Goal: Transaction & Acquisition: Purchase product/service

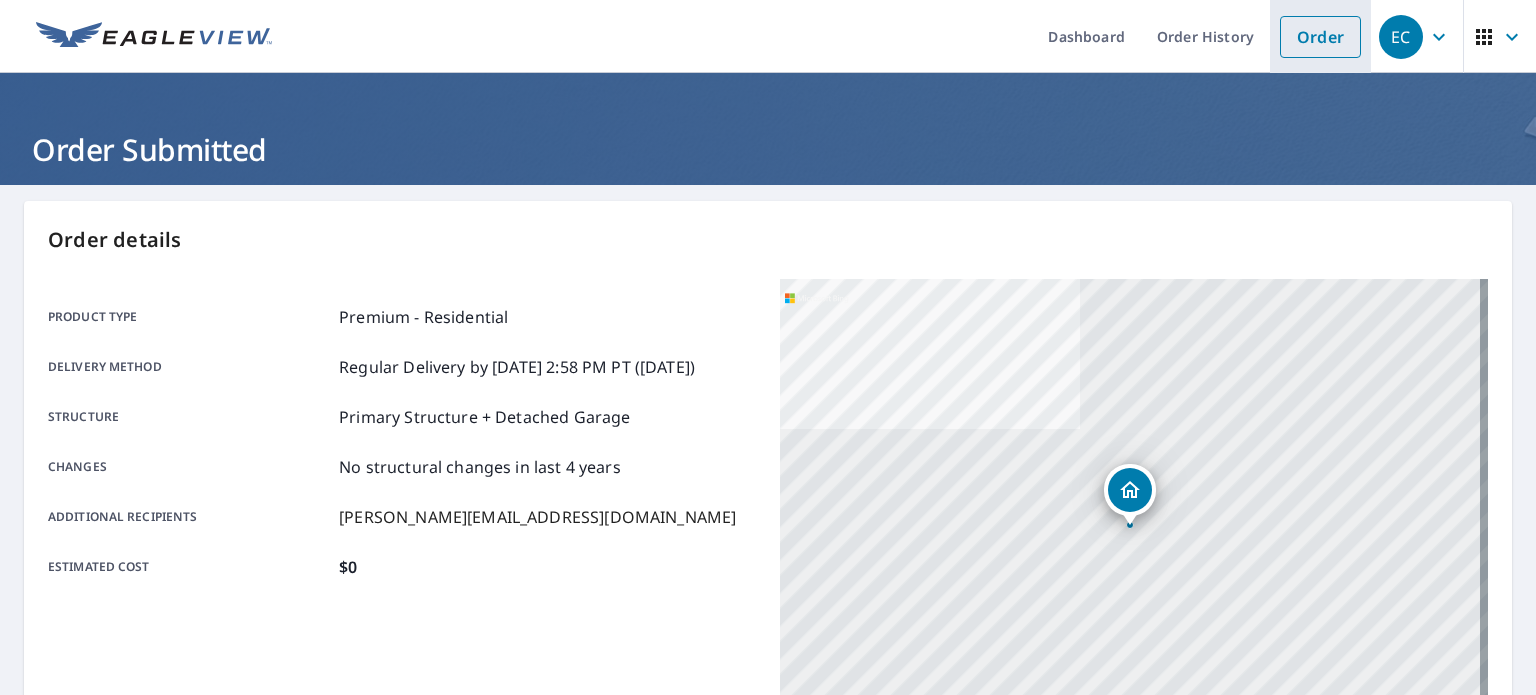
click at [1306, 38] on link "Order" at bounding box center [1320, 37] width 81 height 42
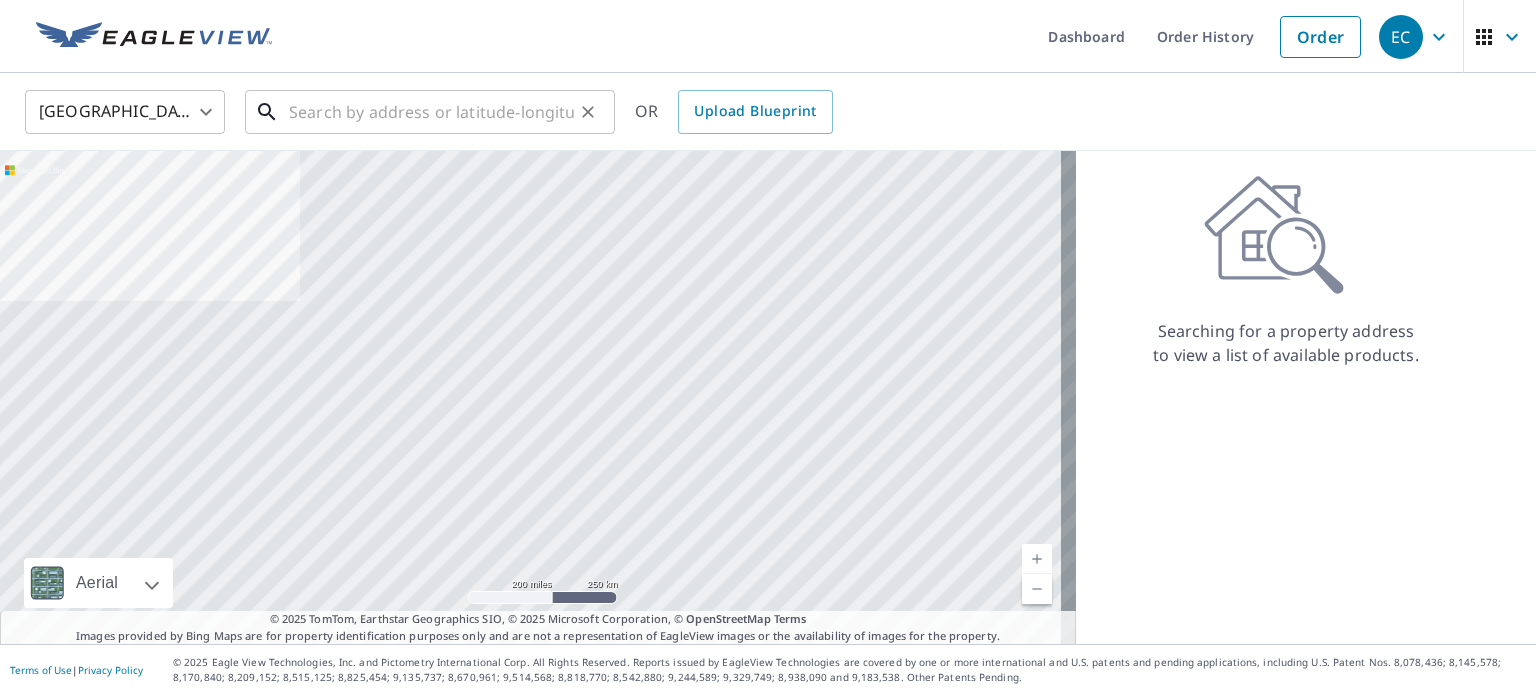
click at [476, 111] on input "text" at bounding box center [431, 112] width 285 height 56
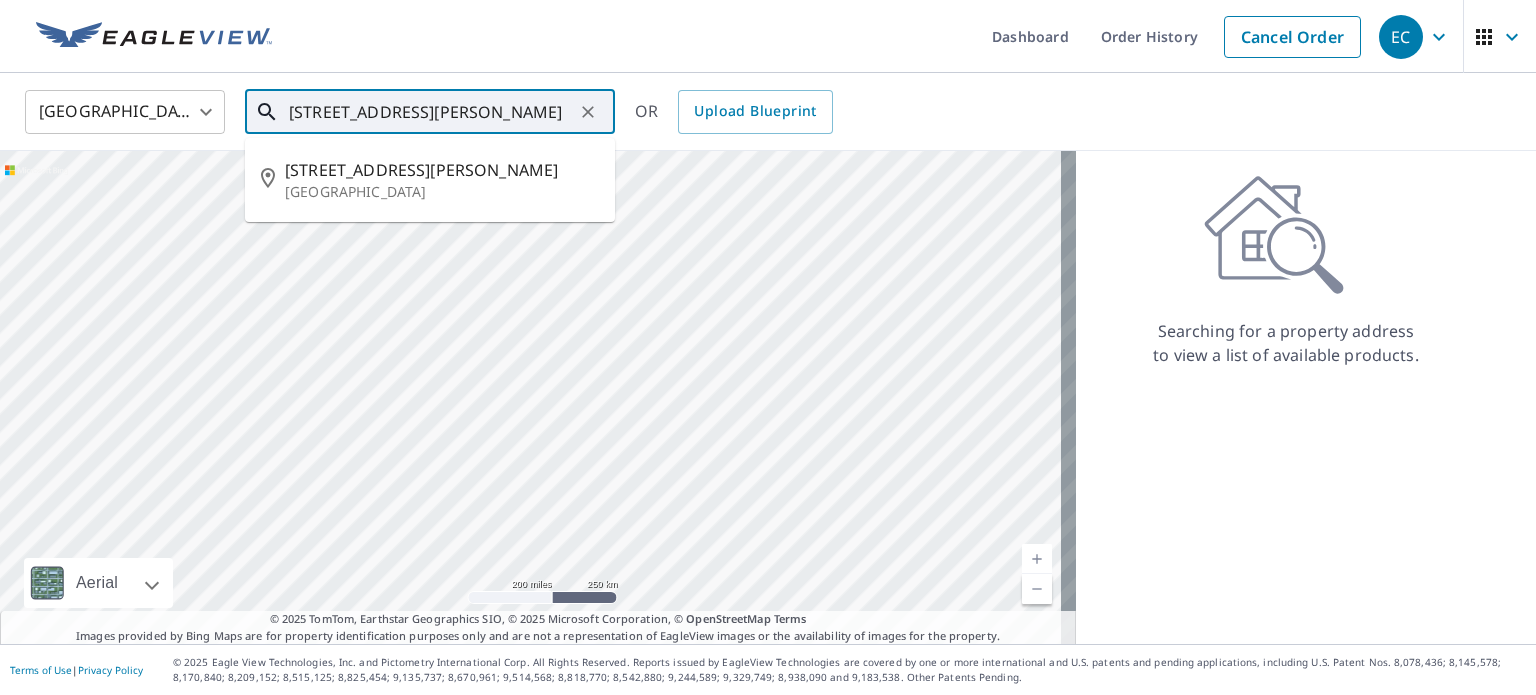
click at [414, 189] on p "[GEOGRAPHIC_DATA]" at bounding box center [442, 192] width 314 height 20
type input "[STREET_ADDRESS][PERSON_NAME]"
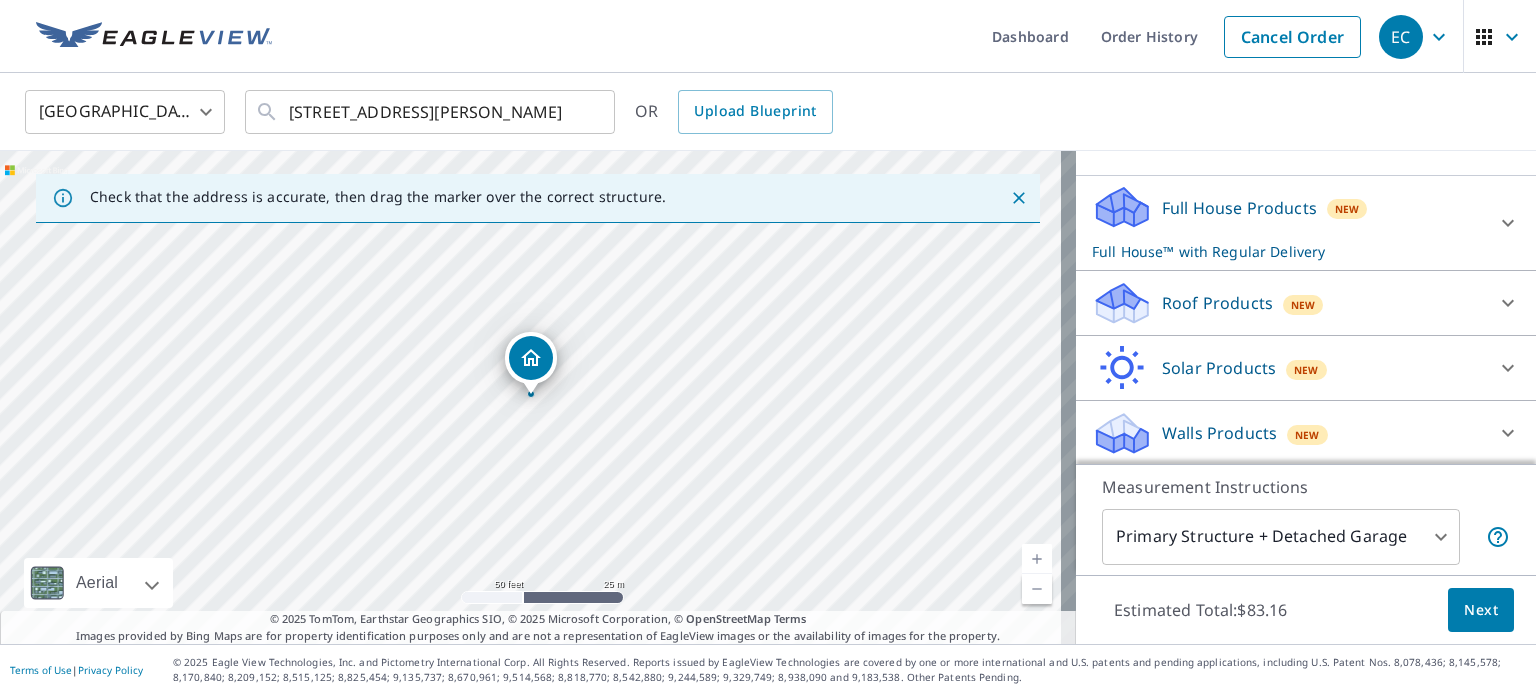
click at [1237, 303] on p "Roof Products" at bounding box center [1217, 303] width 111 height 24
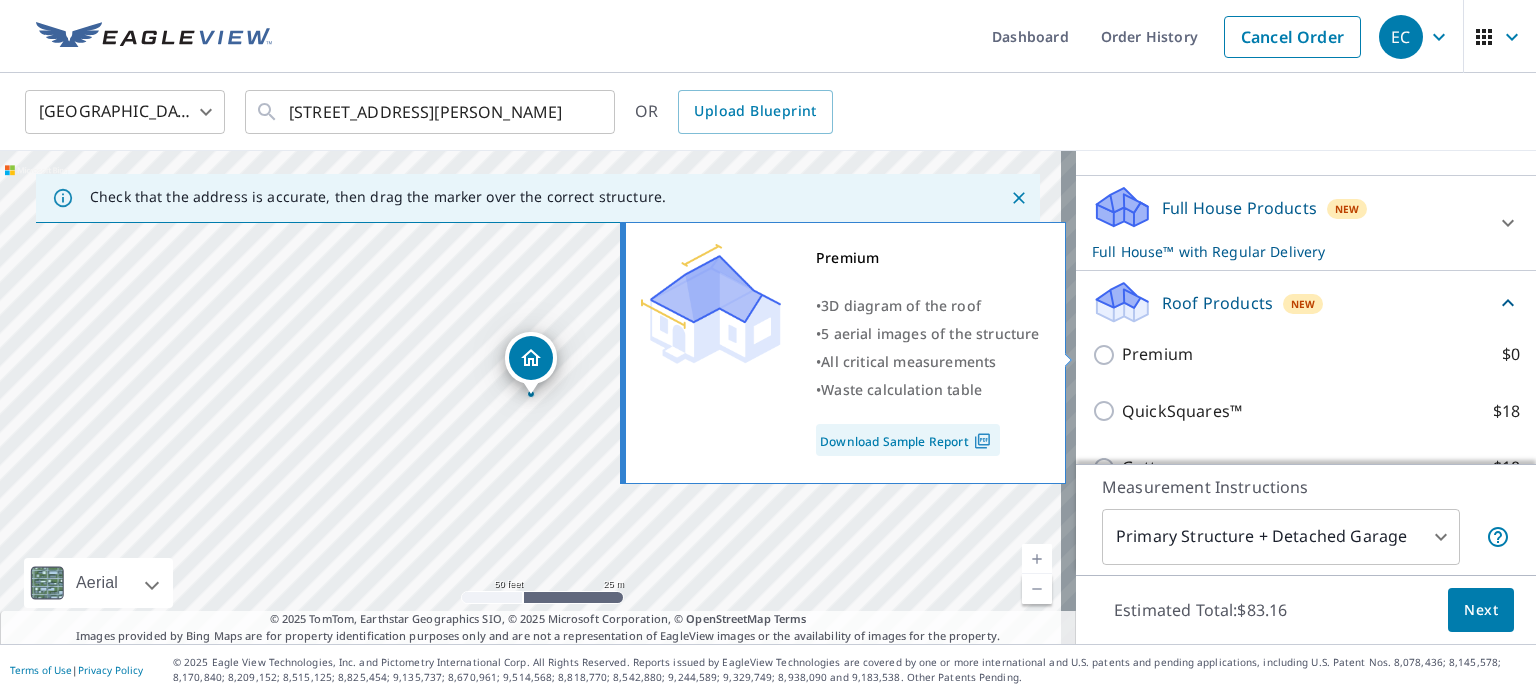
click at [1183, 356] on label "Premium $0" at bounding box center [1321, 354] width 398 height 25
click at [1122, 356] on input "Premium $0" at bounding box center [1107, 355] width 30 height 24
checkbox input "true"
checkbox input "false"
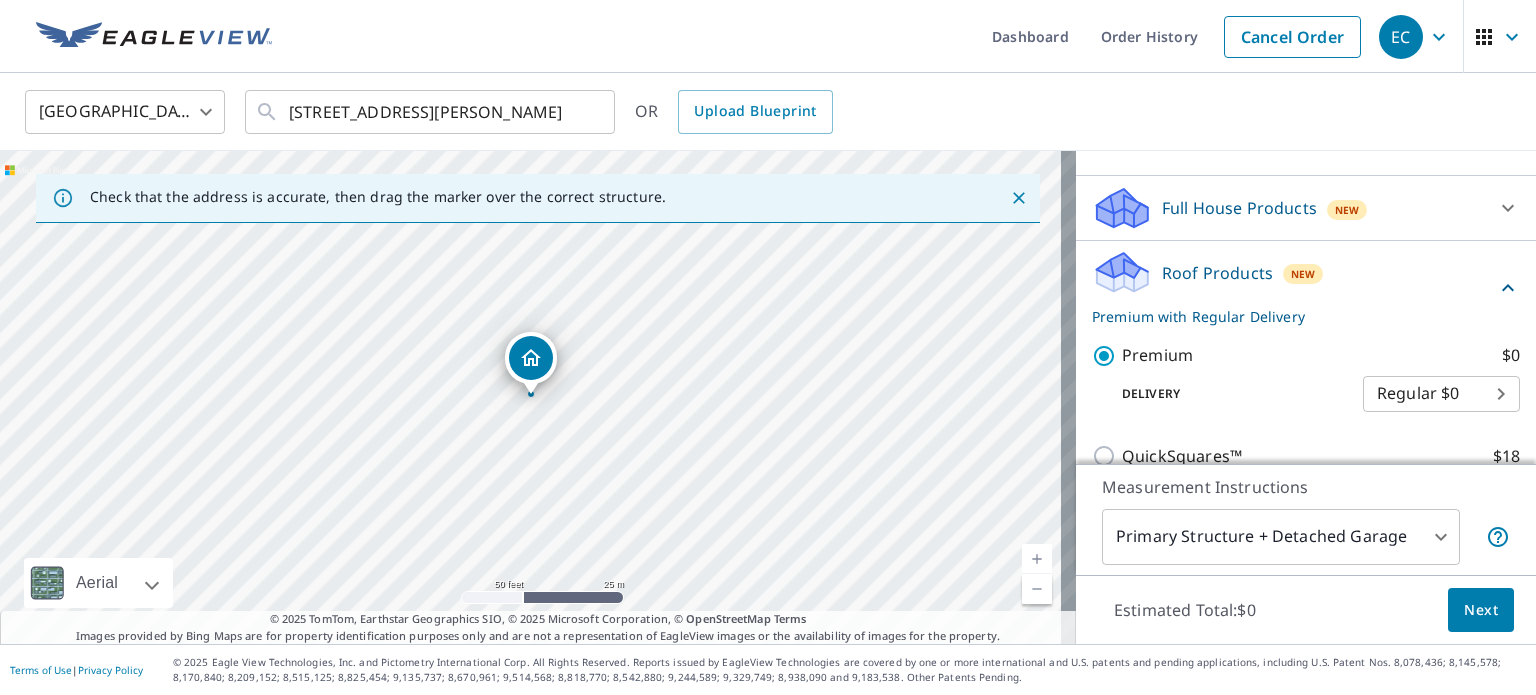
click at [1464, 603] on span "Next" at bounding box center [1481, 610] width 34 height 25
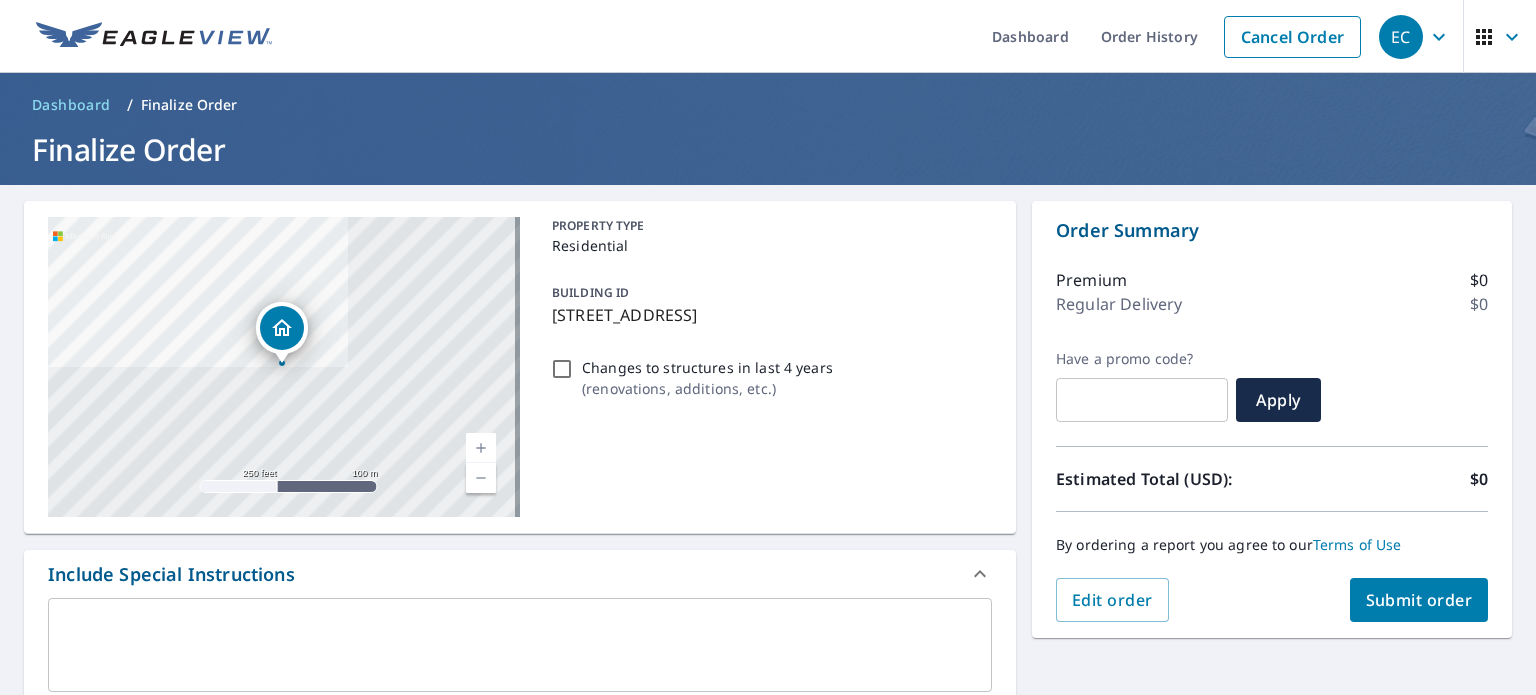
click at [1384, 602] on span "Submit order" at bounding box center [1419, 600] width 107 height 22
checkbox input "true"
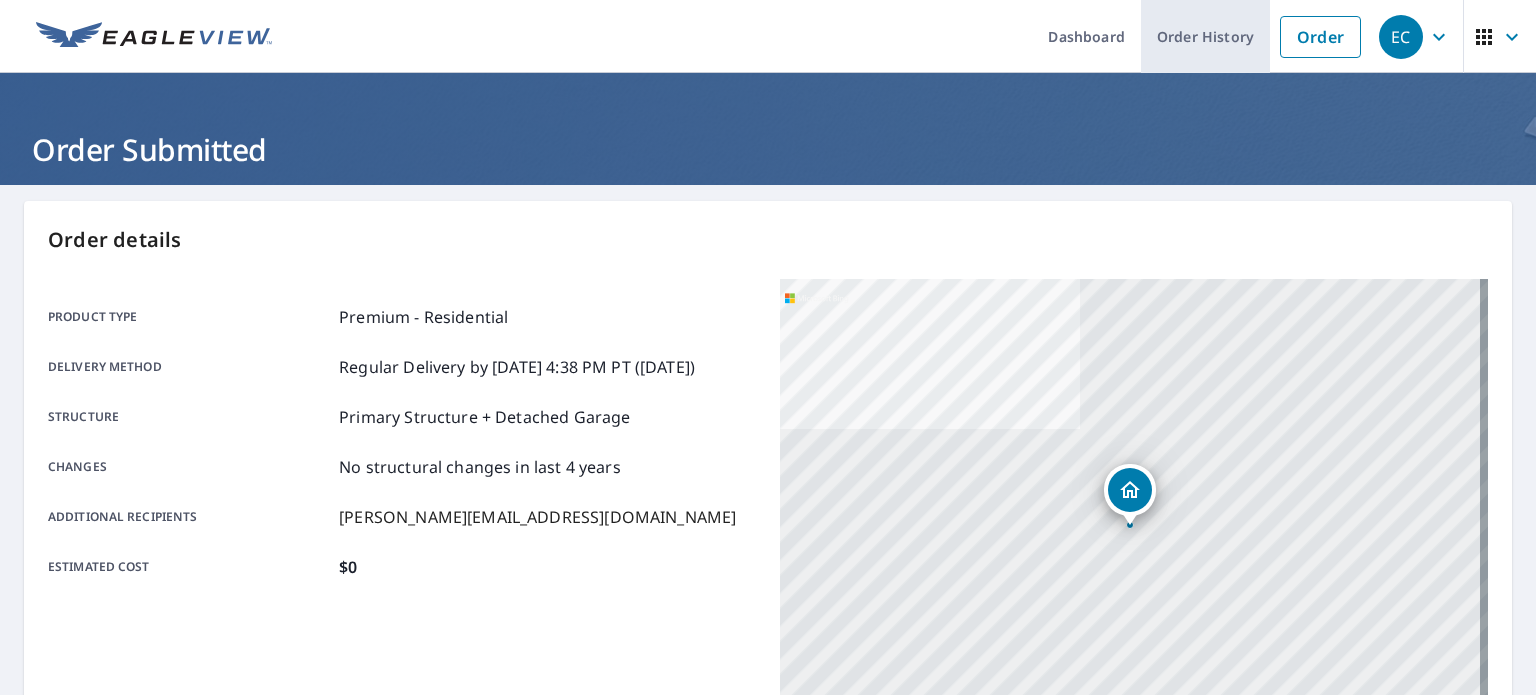
click at [1199, 39] on link "Order History" at bounding box center [1205, 36] width 129 height 73
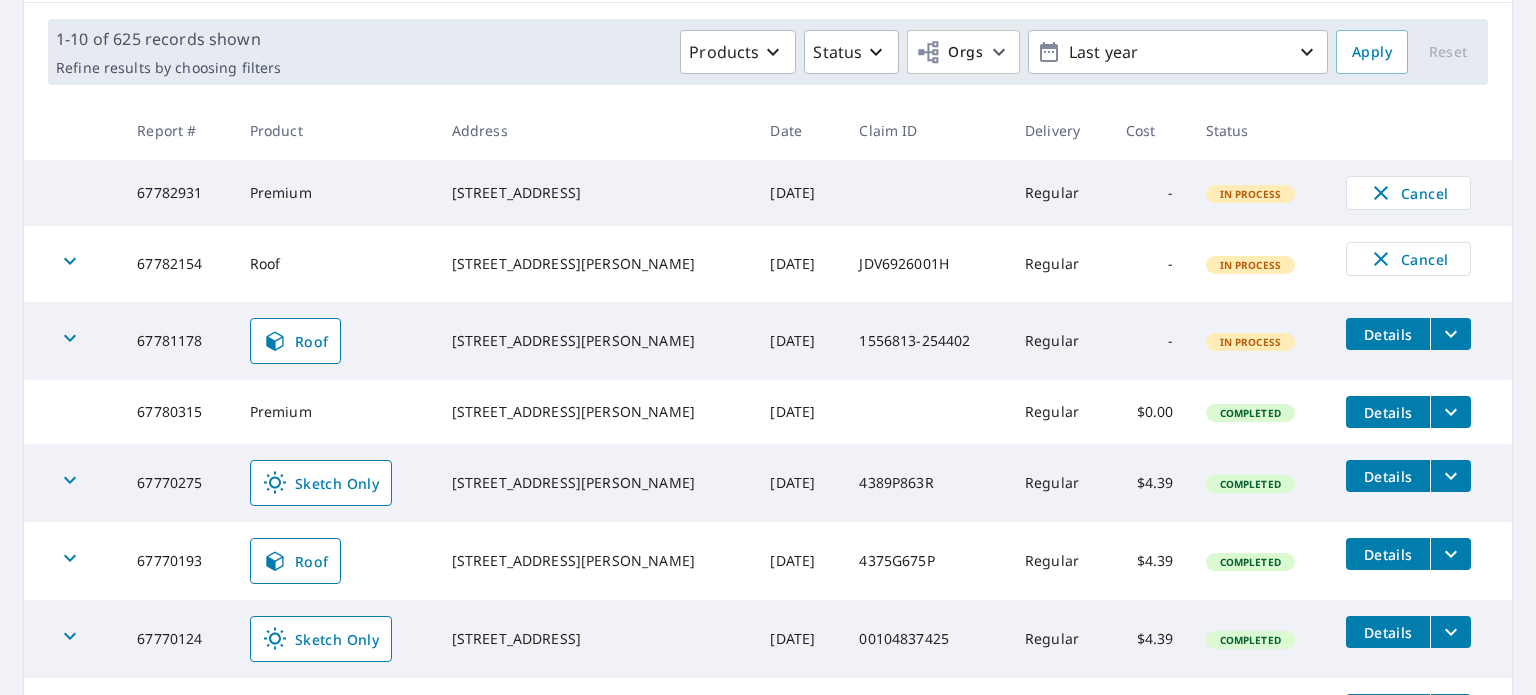
scroll to position [300, 0]
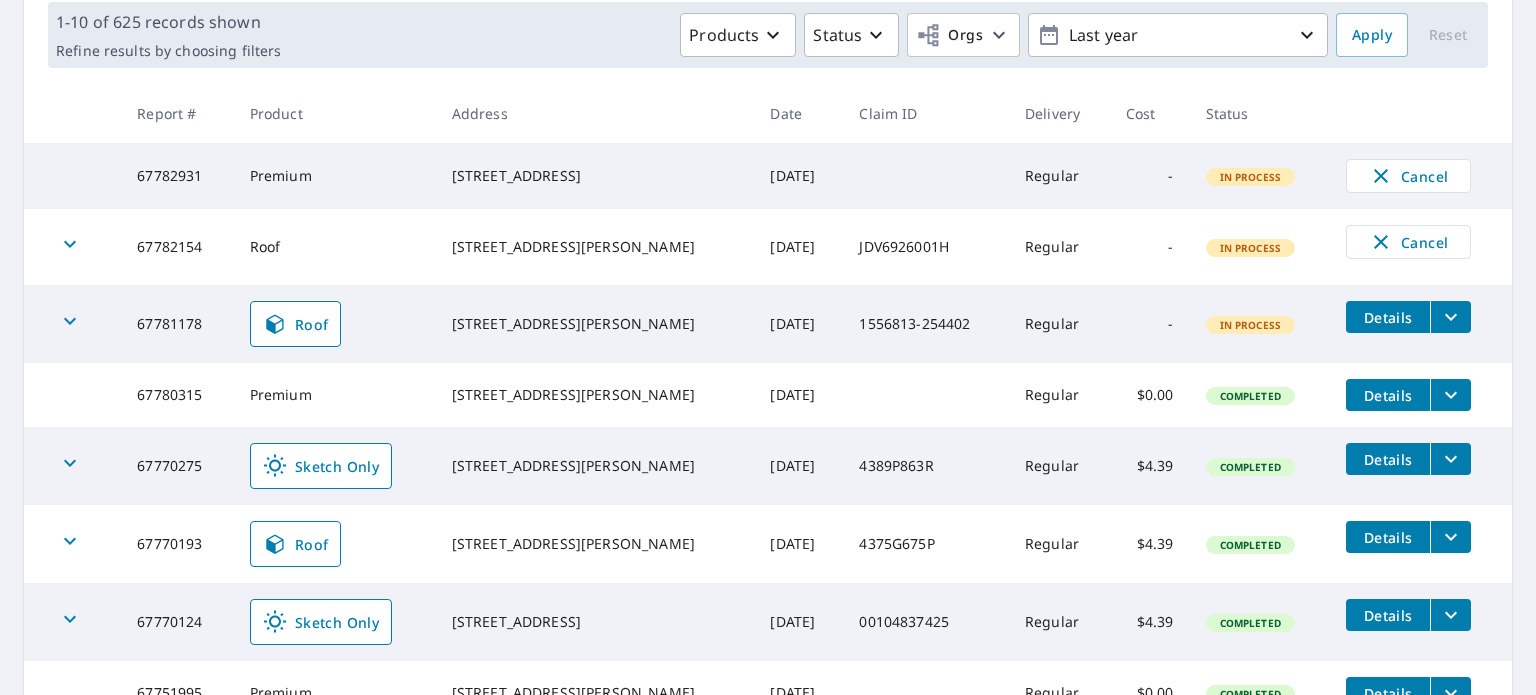
click at [1439, 325] on icon "filesDropdownBtn-67781178" at bounding box center [1451, 317] width 24 height 24
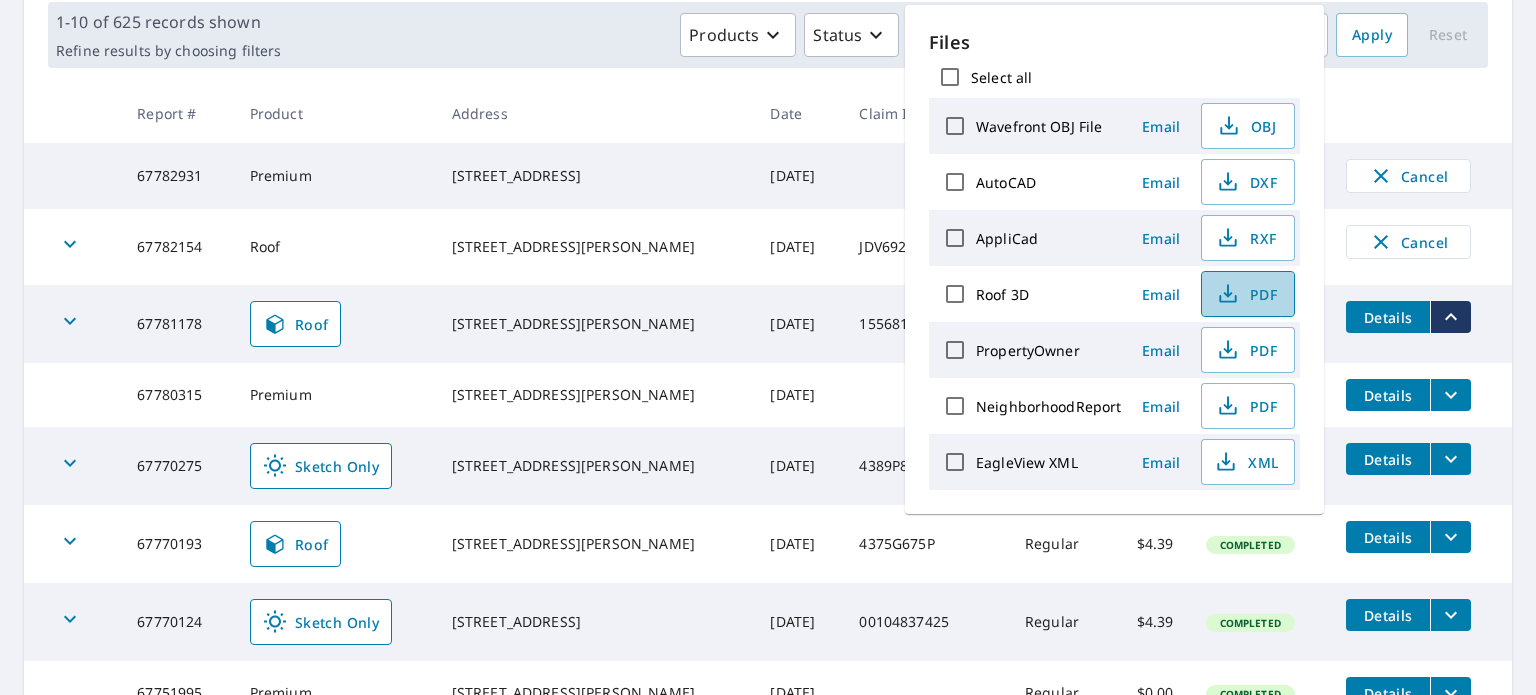
click at [1239, 291] on span "PDF" at bounding box center [1246, 294] width 64 height 24
click at [598, 74] on div "1-10 of 625 records shown Refine results by choosing filters Products Status Or…" at bounding box center [768, 35] width 1488 height 98
